Goal: Transaction & Acquisition: Purchase product/service

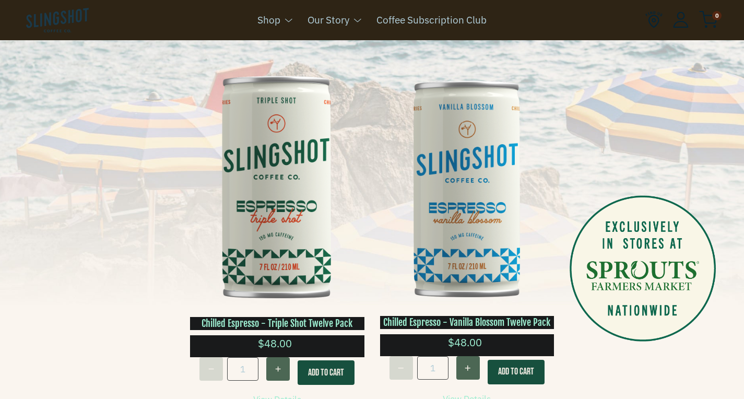
scroll to position [235, 0]
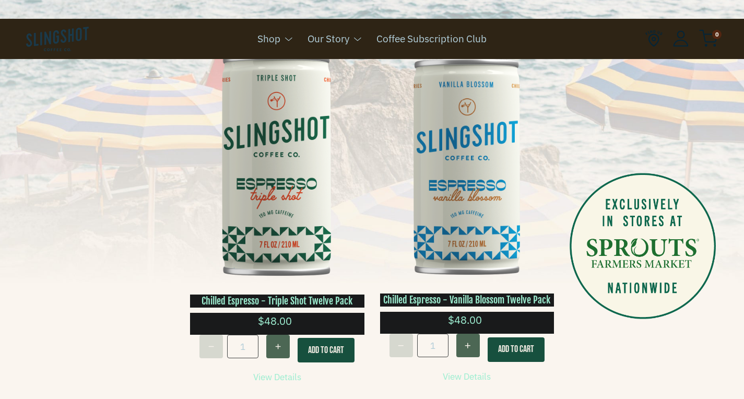
click at [296, 213] on img at bounding box center [277, 165] width 174 height 262
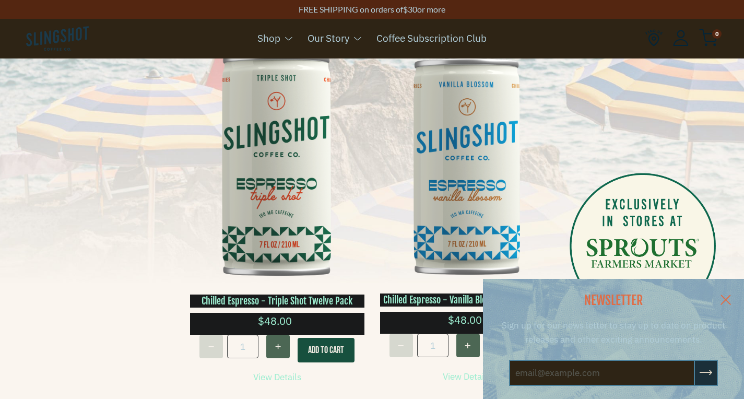
click at [479, 162] on img at bounding box center [467, 165] width 174 height 261
click at [320, 346] on div "NEWSLETTER Sign up for our news letter to stay up to date on product releases a…" at bounding box center [372, 339] width 744 height 120
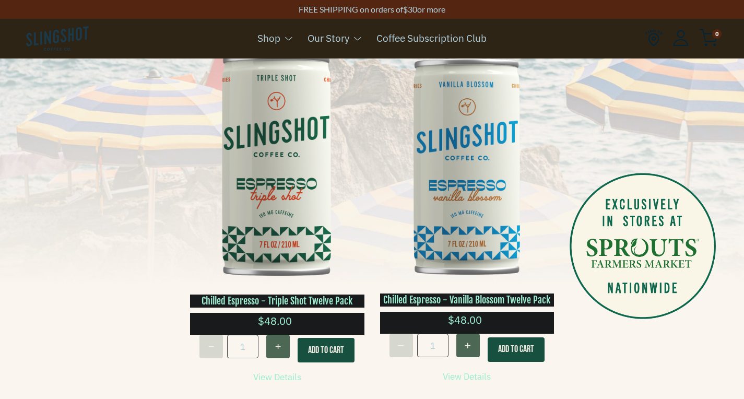
click at [332, 344] on button "Add To Cart" at bounding box center [325, 350] width 57 height 25
click at [714, 36] on span "0" at bounding box center [716, 33] width 9 height 9
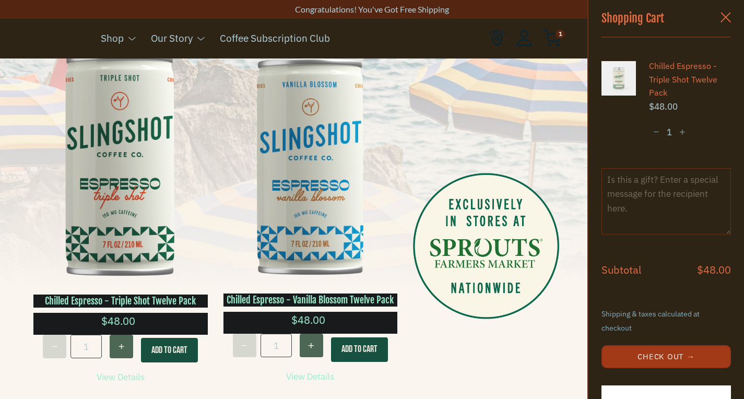
click at [659, 345] on button "Check Out →" at bounding box center [665, 356] width 129 height 23
